Goal: Task Accomplishment & Management: Use online tool/utility

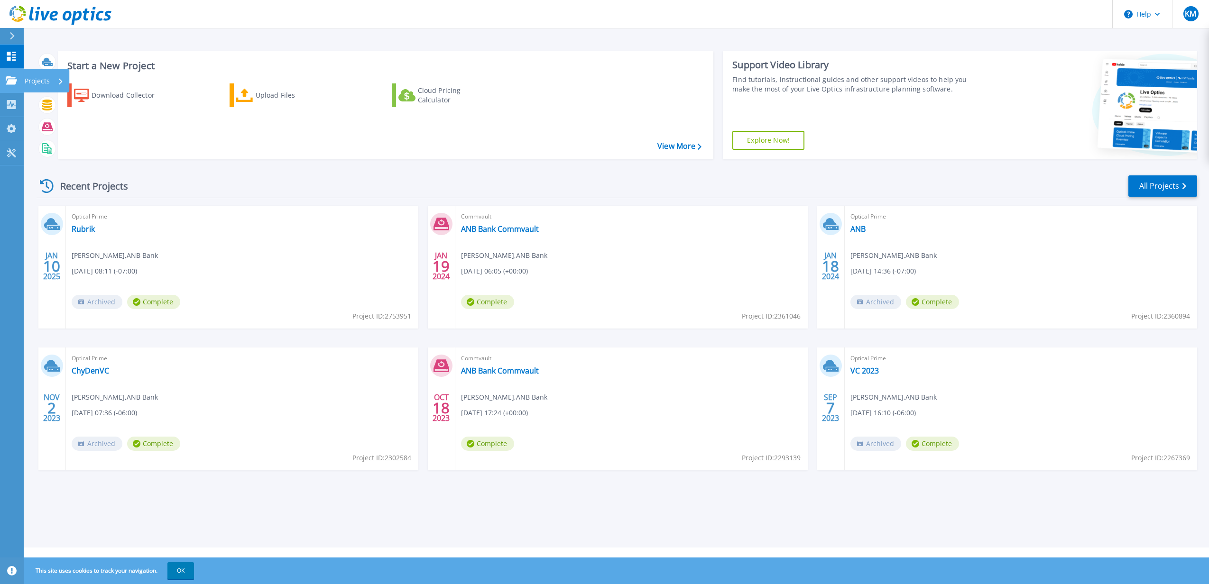
click at [7, 79] on icon at bounding box center [11, 80] width 11 height 8
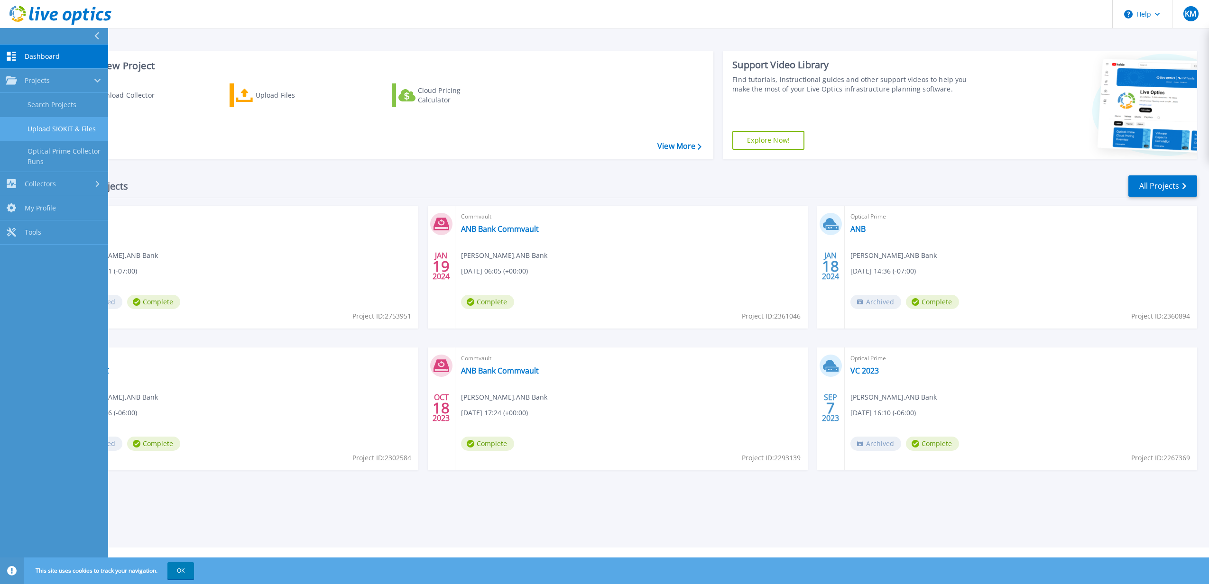
click at [81, 128] on link "Upload SIOKIT & Files" at bounding box center [54, 129] width 108 height 24
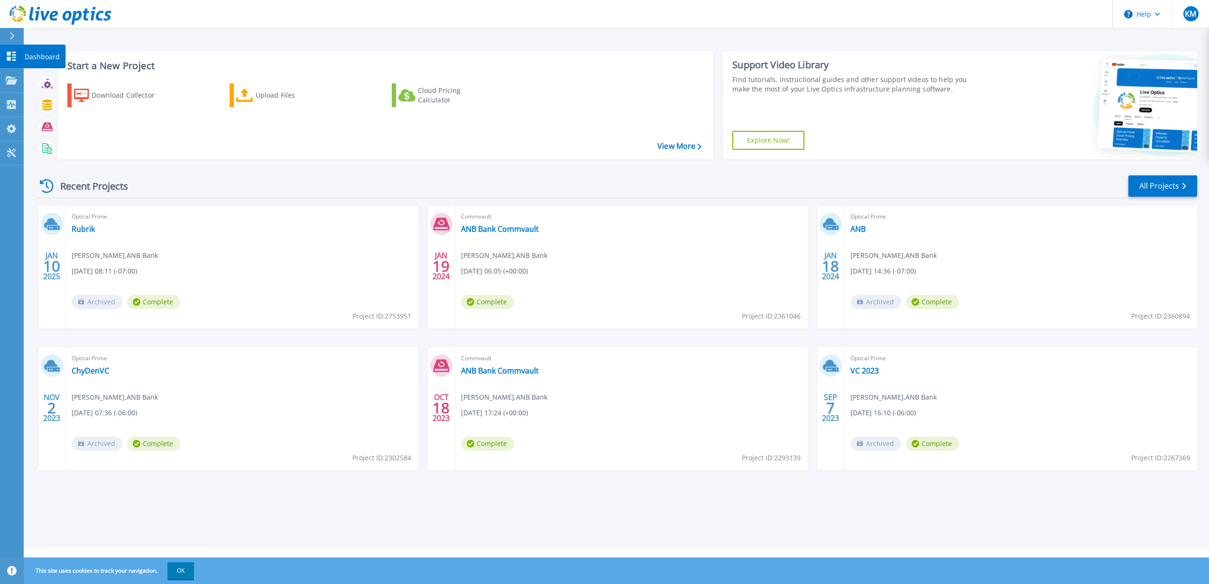
click at [10, 67] on link "Dashboard Dashboard" at bounding box center [12, 57] width 24 height 24
click at [256, 99] on div "Upload Files" at bounding box center [294, 95] width 76 height 19
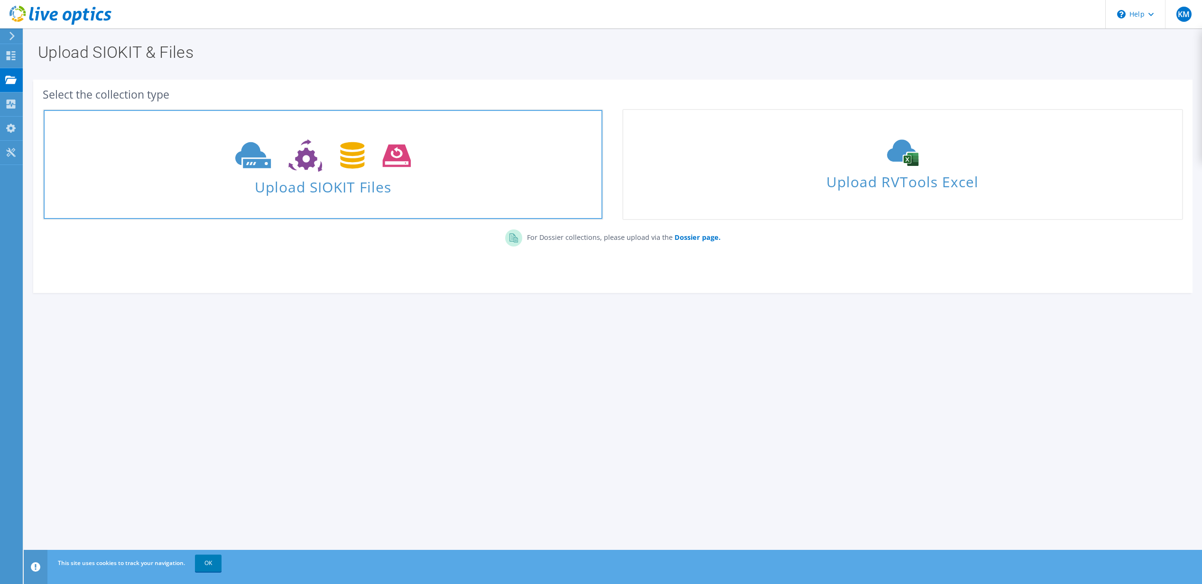
click at [385, 147] on icon at bounding box center [322, 155] width 175 height 33
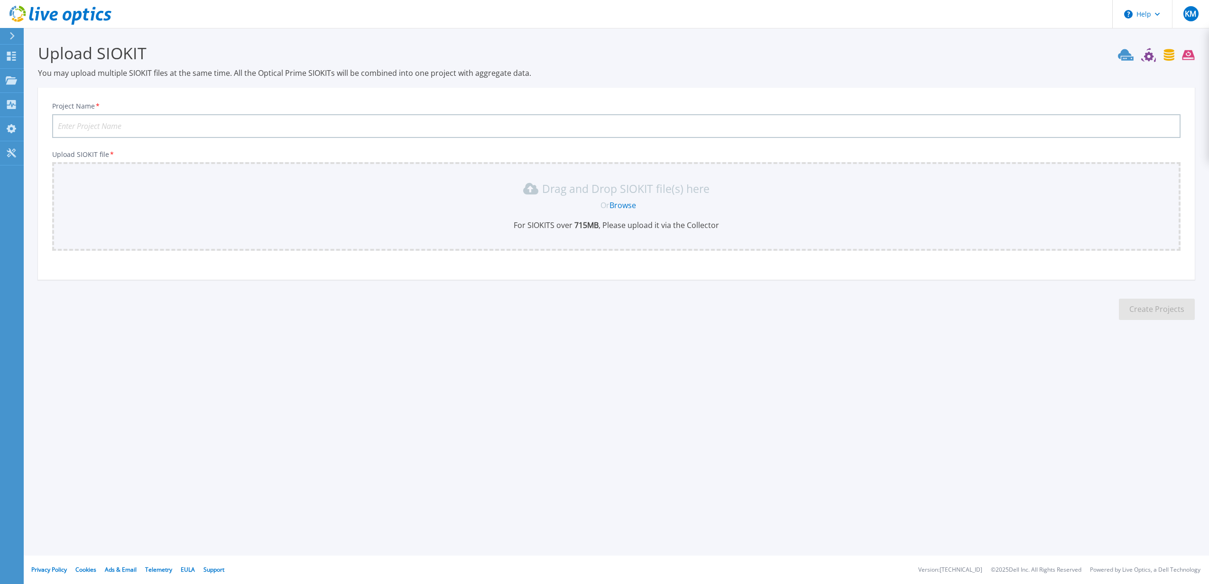
click at [621, 207] on link "Browse" at bounding box center [622, 205] width 27 height 10
click at [17, 38] on div at bounding box center [16, 36] width 15 height 16
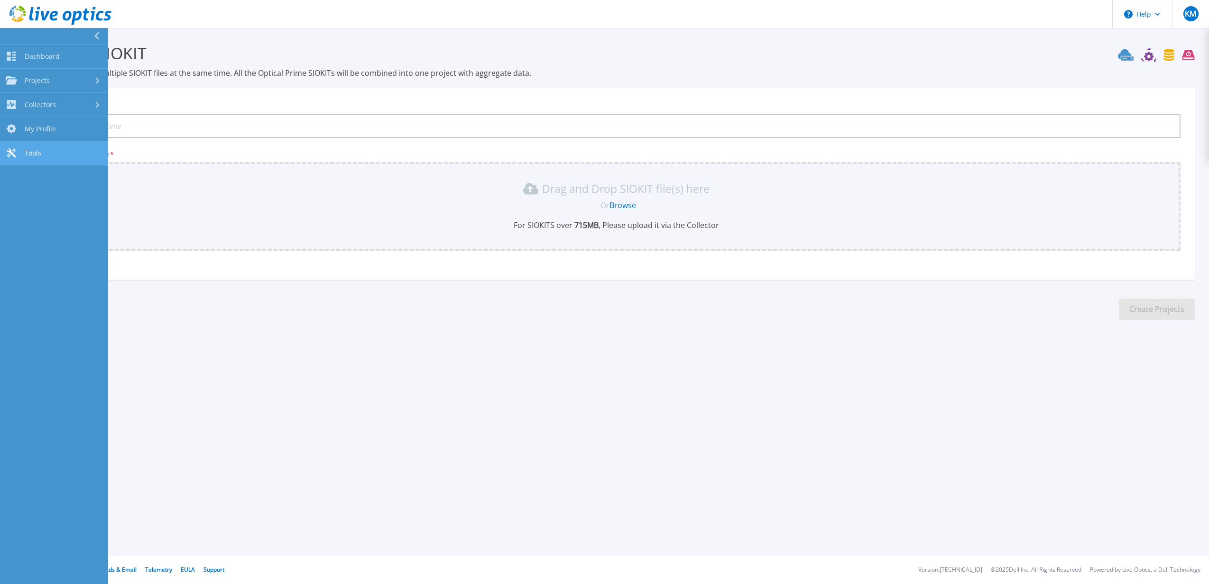
click at [31, 154] on span "Tools" at bounding box center [33, 153] width 17 height 9
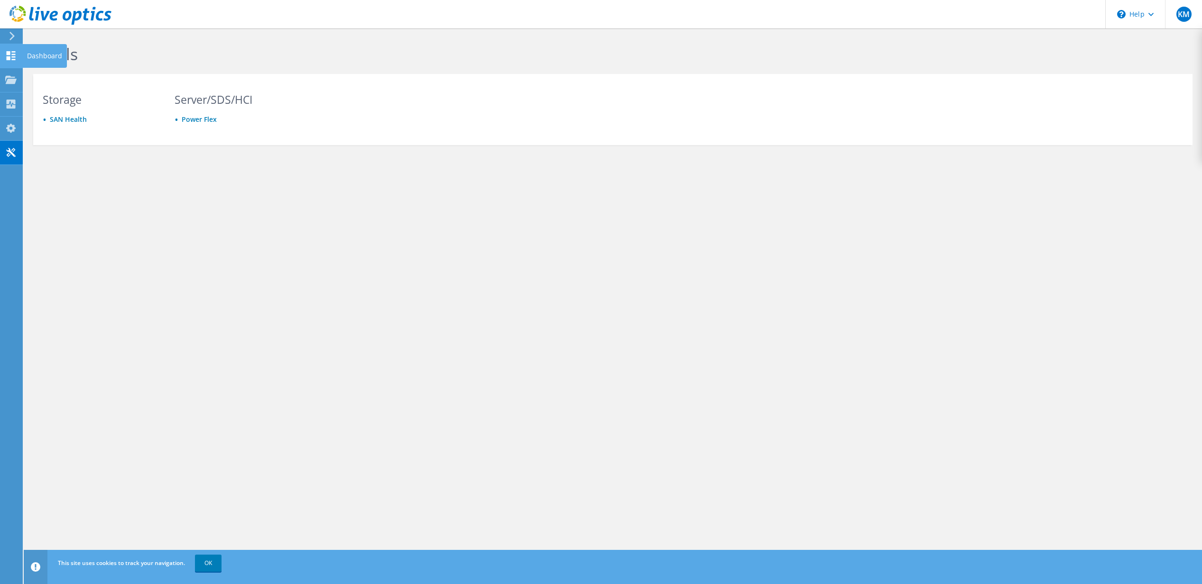
click at [11, 55] on icon at bounding box center [10, 55] width 11 height 9
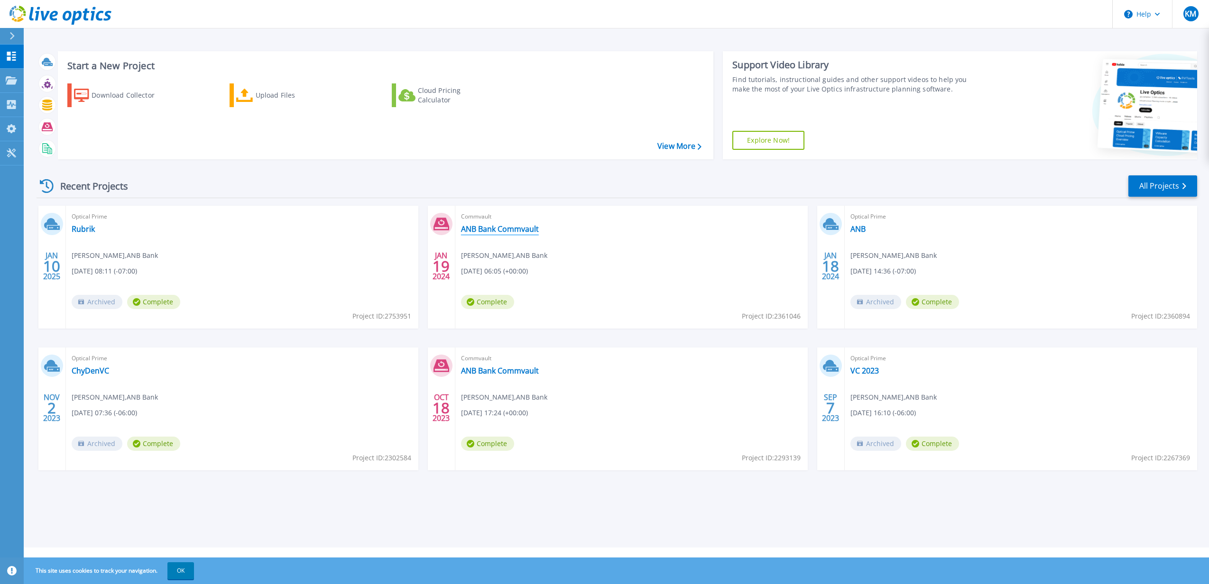
click at [508, 227] on link "ANB Bank Commvault" at bounding box center [500, 228] width 78 height 9
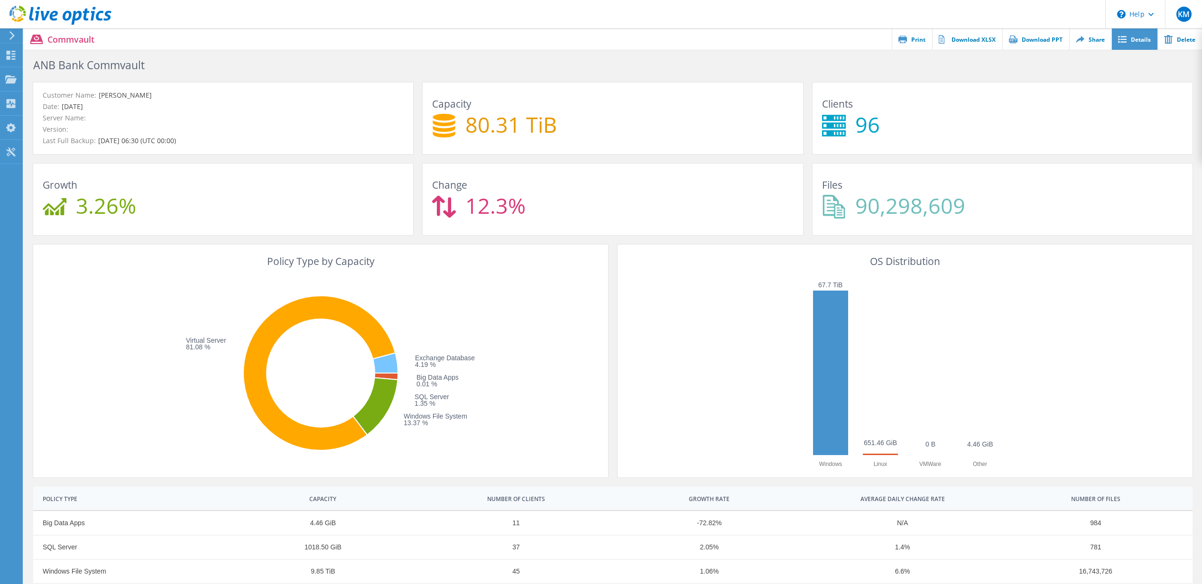
click at [1124, 40] on icon at bounding box center [1122, 39] width 9 height 7
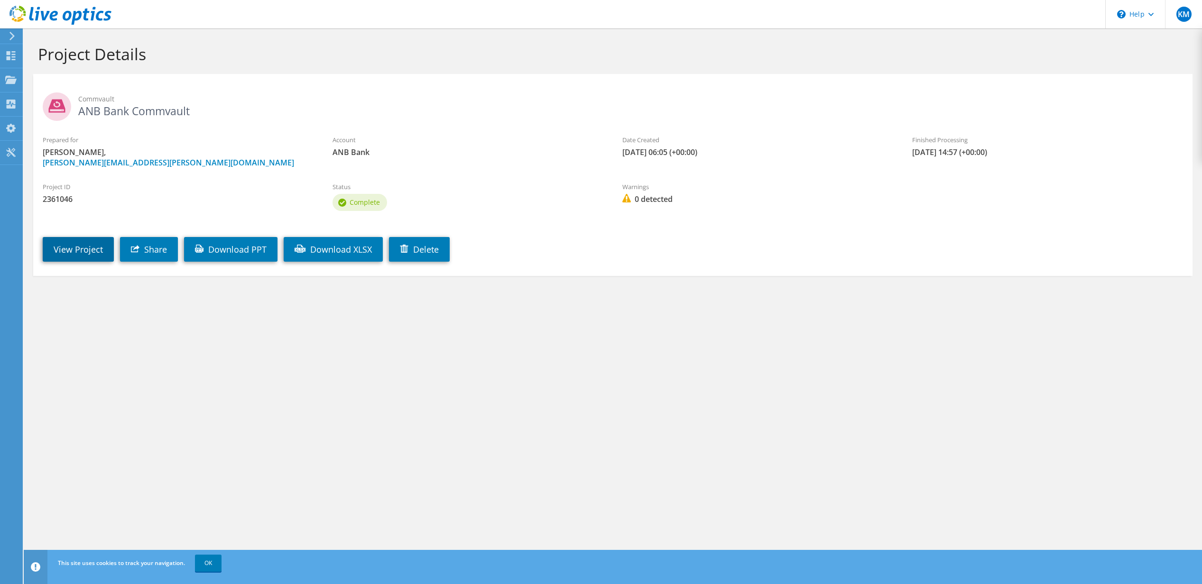
click at [66, 252] on link "View Project" at bounding box center [78, 249] width 71 height 25
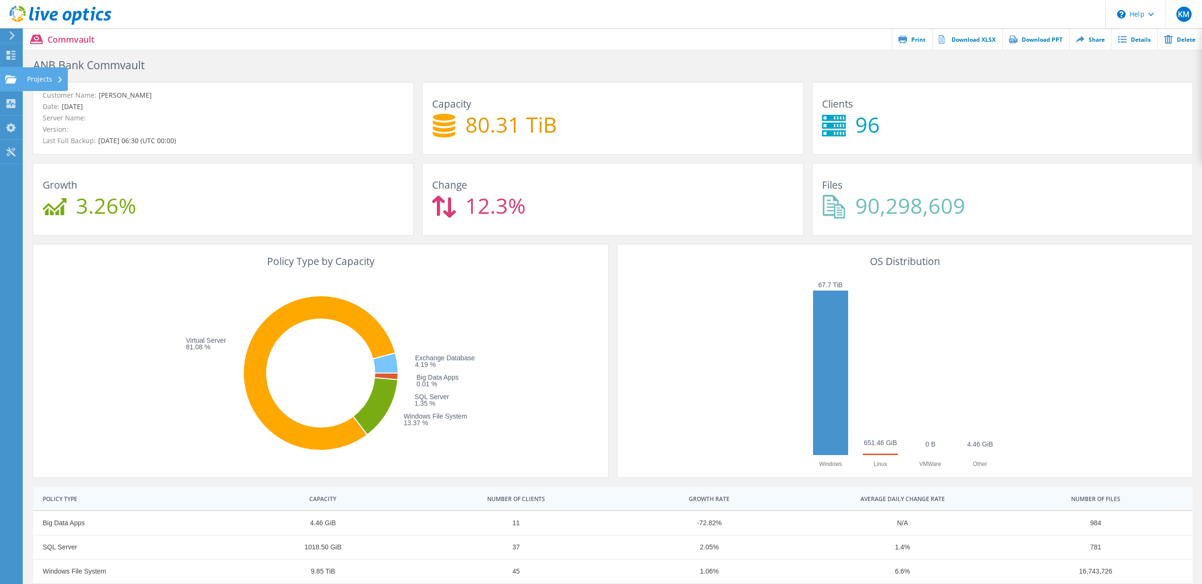
click at [8, 83] on use at bounding box center [10, 79] width 11 height 8
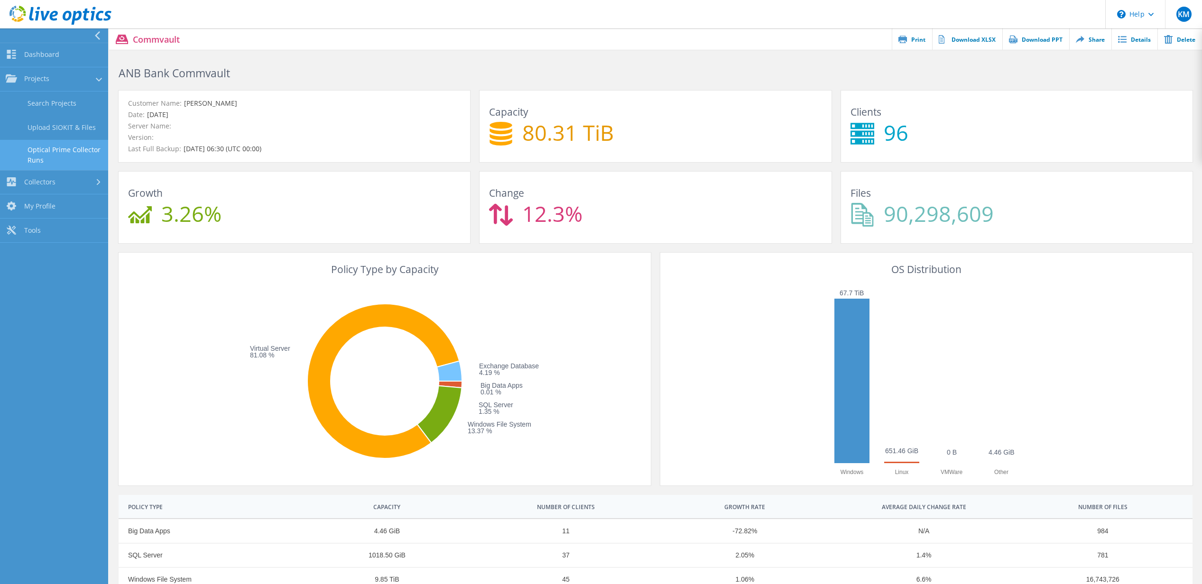
click at [67, 148] on link "Optical Prime Collector Runs" at bounding box center [54, 155] width 108 height 30
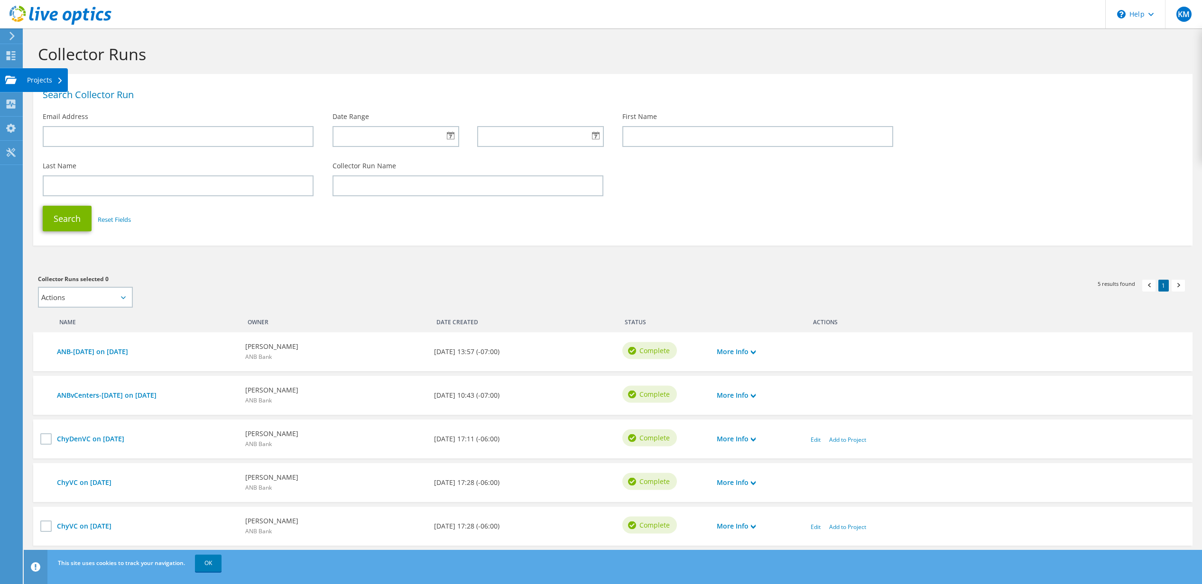
click at [9, 84] on icon at bounding box center [10, 79] width 11 height 9
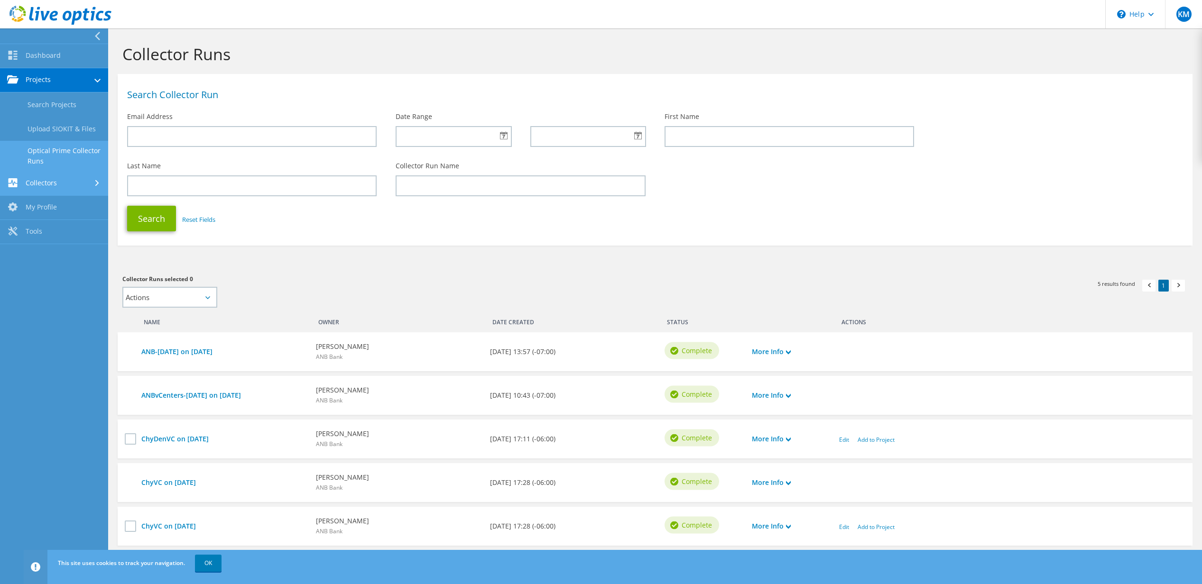
click at [48, 185] on link "Collectors" at bounding box center [54, 184] width 108 height 24
click at [54, 120] on link "Download Collector" at bounding box center [54, 129] width 108 height 24
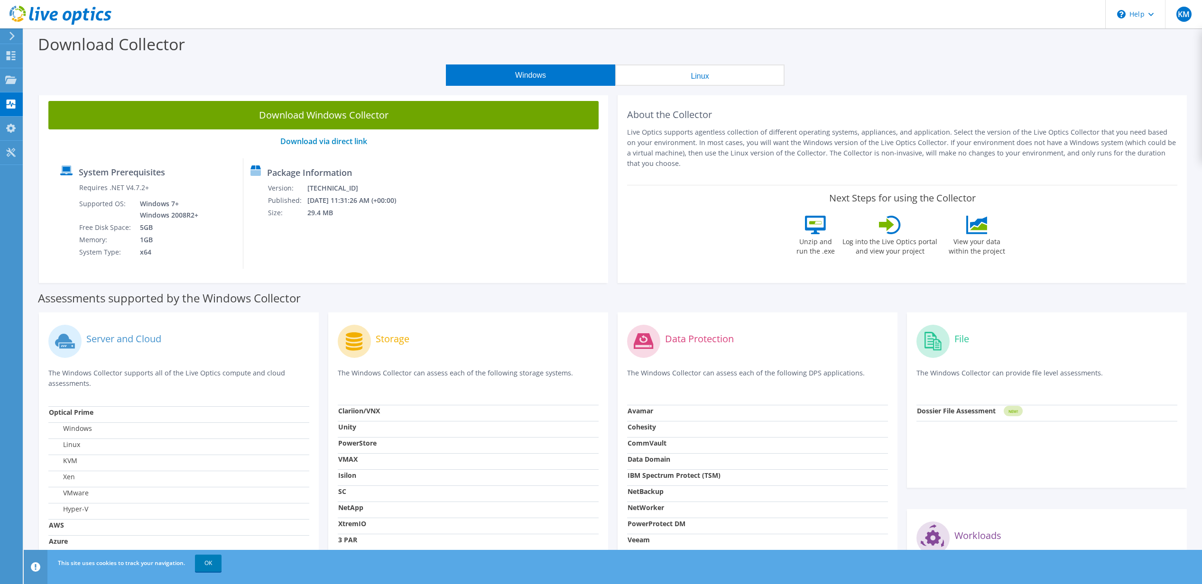
scroll to position [125, 0]
